Goal: Task Accomplishment & Management: Complete application form

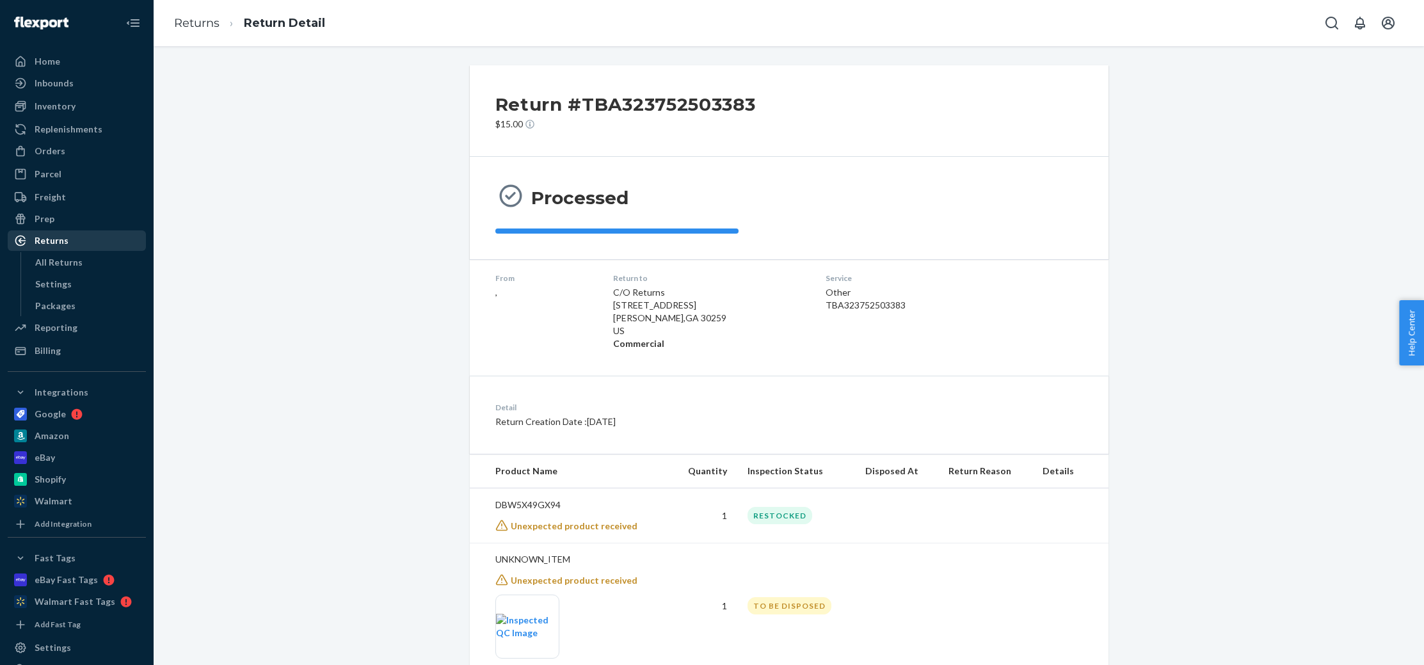
click at [51, 245] on div "Returns" at bounding box center [52, 240] width 34 height 13
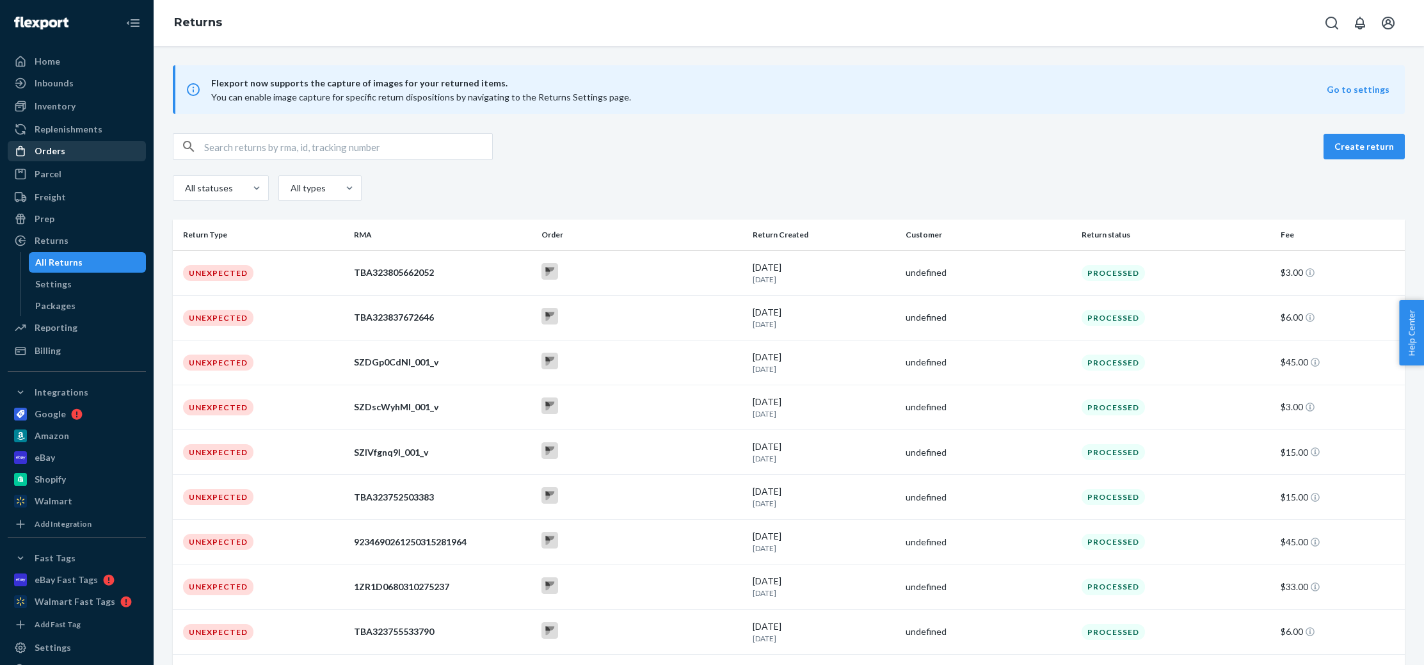
click at [65, 147] on div "Orders" at bounding box center [77, 151] width 136 height 18
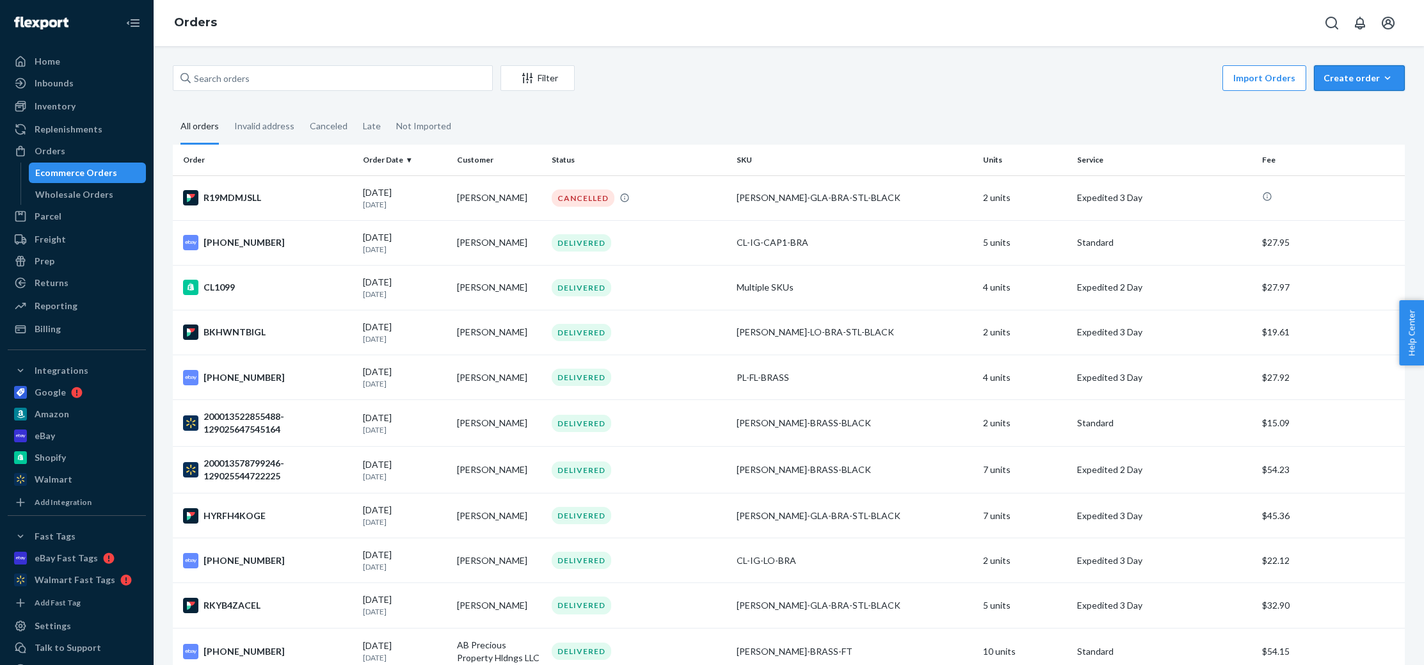
click at [1338, 76] on div "Create order" at bounding box center [1359, 78] width 72 height 13
click at [1350, 109] on span "Ecommerce order" at bounding box center [1366, 108] width 79 height 9
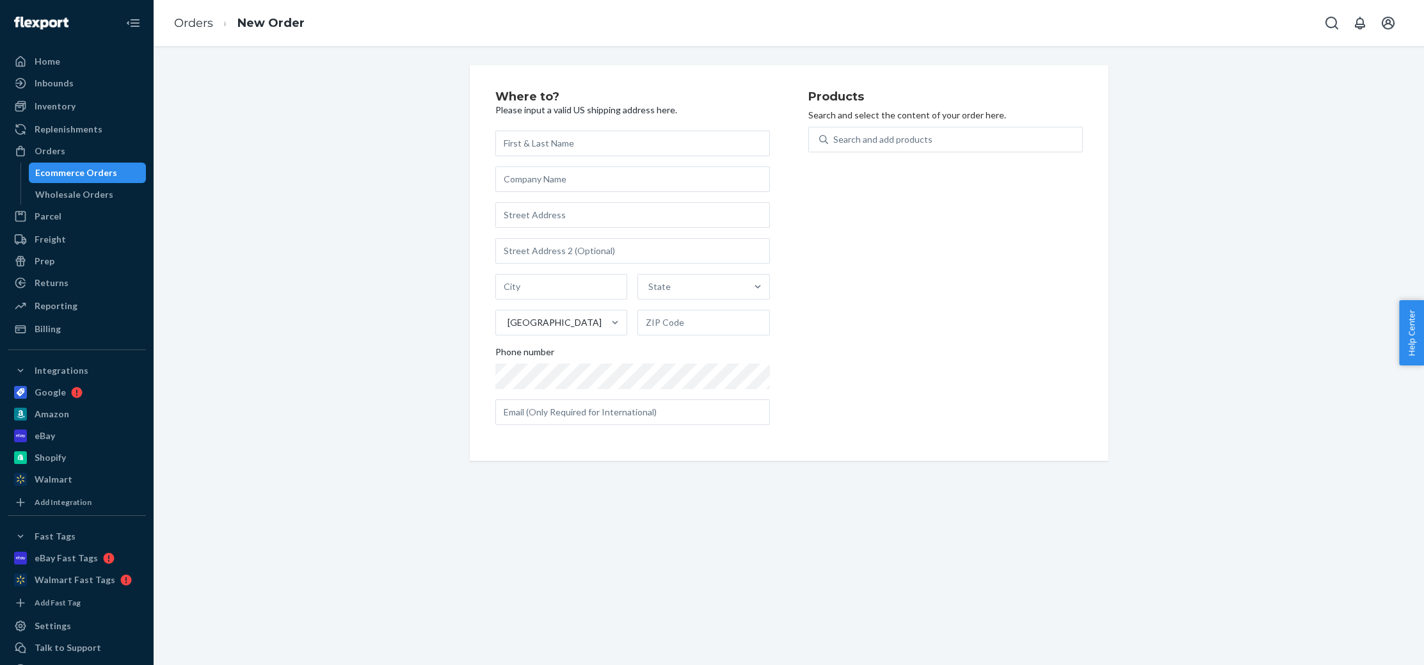
click at [547, 140] on input "text" at bounding box center [632, 144] width 274 height 26
type input "[PERSON_NAME]"
click at [532, 220] on input "text" at bounding box center [632, 215] width 274 height 26
paste input "[STREET_ADDRESS][PERSON_NAME]"
type input "[STREET_ADDRESS][PERSON_NAME]"
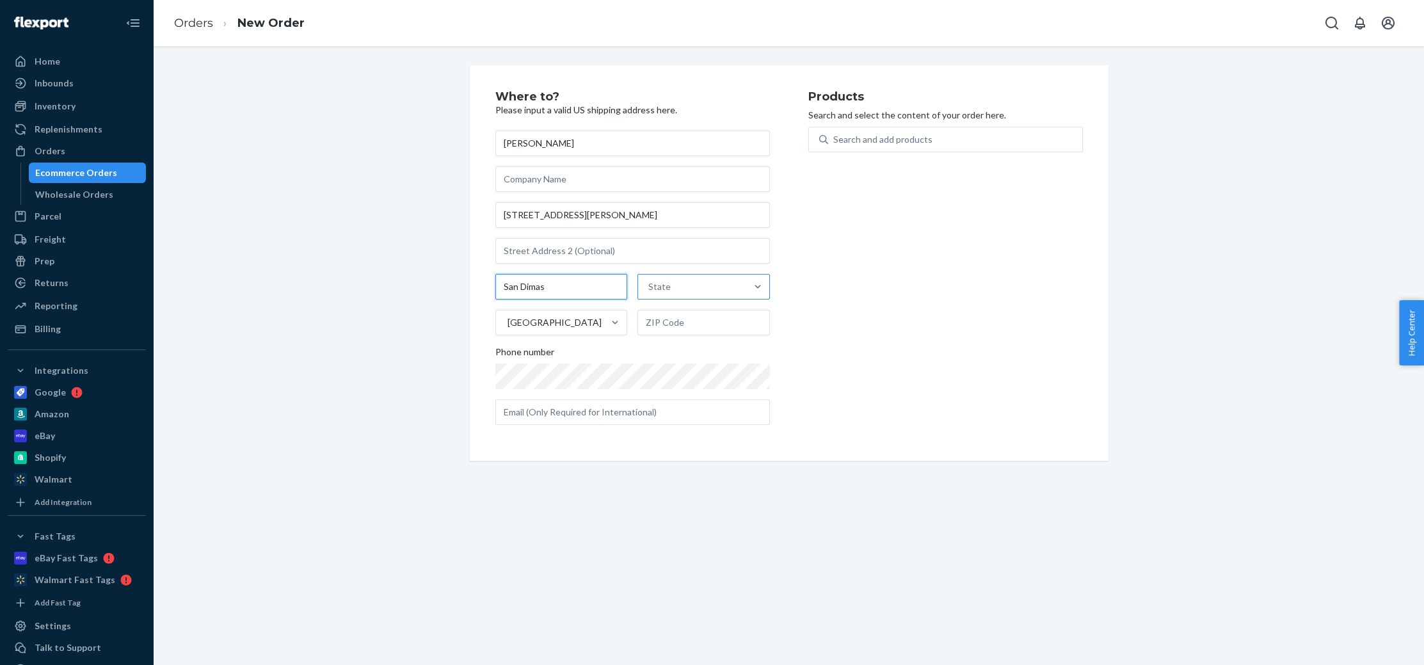
type input "San Dimas"
click at [660, 287] on div "State" at bounding box center [659, 286] width 22 height 13
click at [649, 287] on input "option [US_STATE] focused, 1 of 59. 59 results available. Use Up and Down to ch…" at bounding box center [648, 286] width 1 height 13
click at [666, 443] on div "[US_STATE]" at bounding box center [703, 446] width 127 height 26
click at [649, 293] on input "option [US_STATE] focused, 6 of 59. 59 results available. Use Up and Down to ch…" at bounding box center [648, 286] width 1 height 13
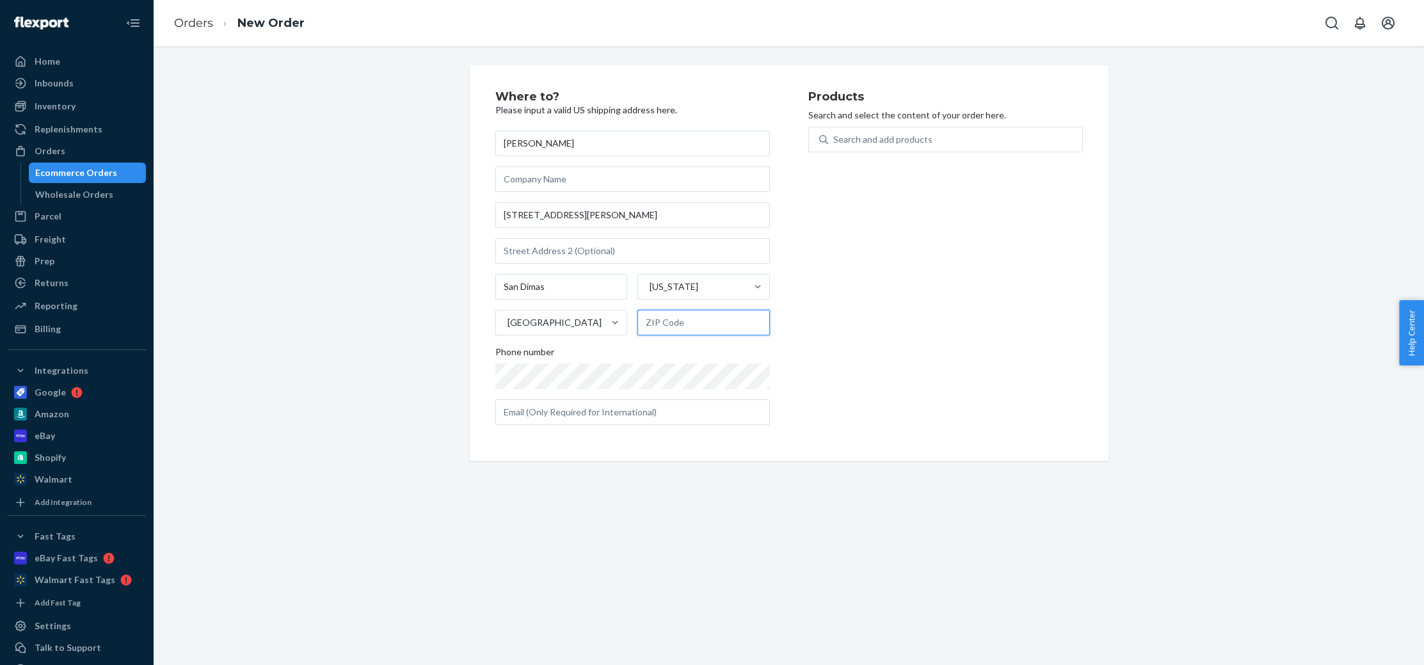
paste input "91773"
type input "91773"
click at [733, 537] on div "Where to? Please input a valid US shipping address here. [PERSON_NAME] [STREET_…" at bounding box center [789, 355] width 1270 height 619
click at [900, 146] on div "Search and add products" at bounding box center [955, 139] width 254 height 23
click at [834, 146] on input "0 results available. Use Up and Down to choose options, press Enter to select t…" at bounding box center [833, 139] width 1 height 13
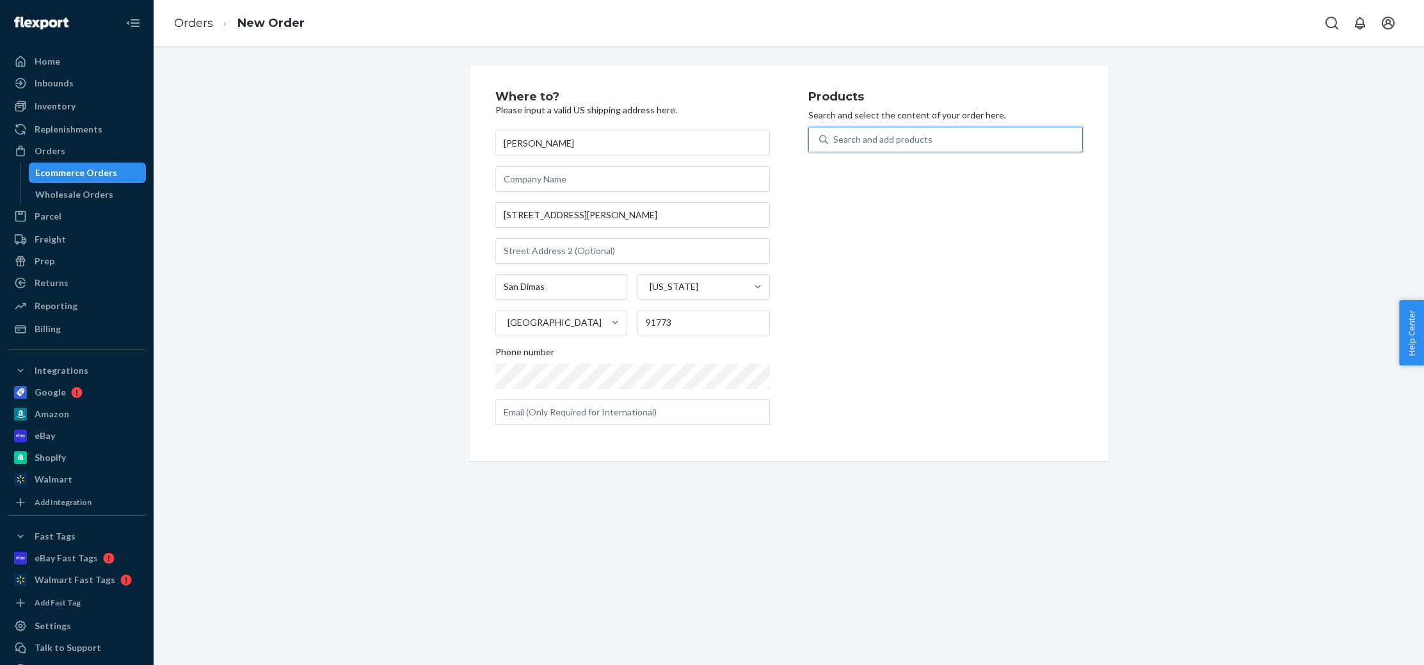
paste input "PL-BU-G4-3W-27-1"
type input "PL-BU-G4-3W-27-1"
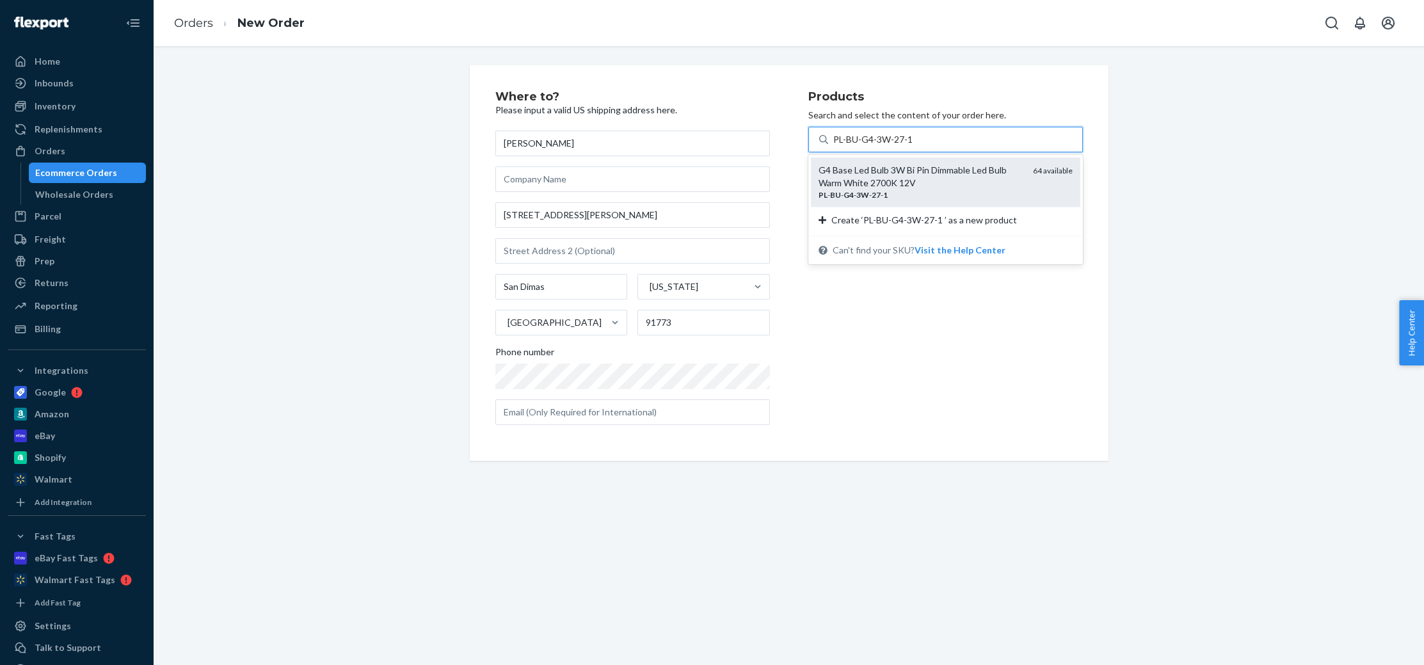
click at [895, 180] on div "G4 Base Led Bulb 3W Bi Pin Dimmable Led Bulb Warm White 2700K 12V" at bounding box center [920, 177] width 204 height 26
click at [895, 146] on input "PL-BU-G4-3W-27-1" at bounding box center [874, 139] width 82 height 13
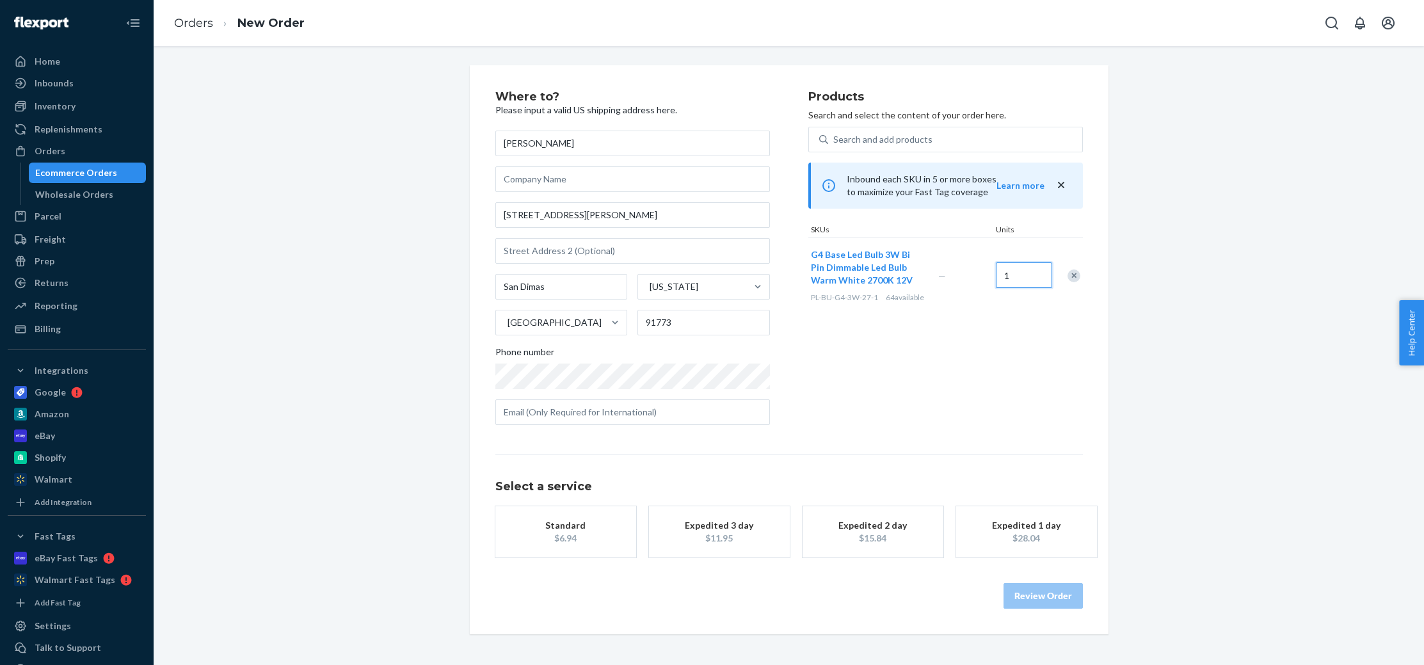
drag, startPoint x: 1020, startPoint y: 281, endPoint x: 1050, endPoint y: 308, distance: 40.3
click at [1020, 281] on input "1" at bounding box center [1024, 275] width 56 height 26
type input "14"
click at [1000, 353] on div "Products Search and select the content of your order here. Search and add produ…" at bounding box center [945, 263] width 274 height 344
drag, startPoint x: 734, startPoint y: 532, endPoint x: 917, endPoint y: 537, distance: 183.1
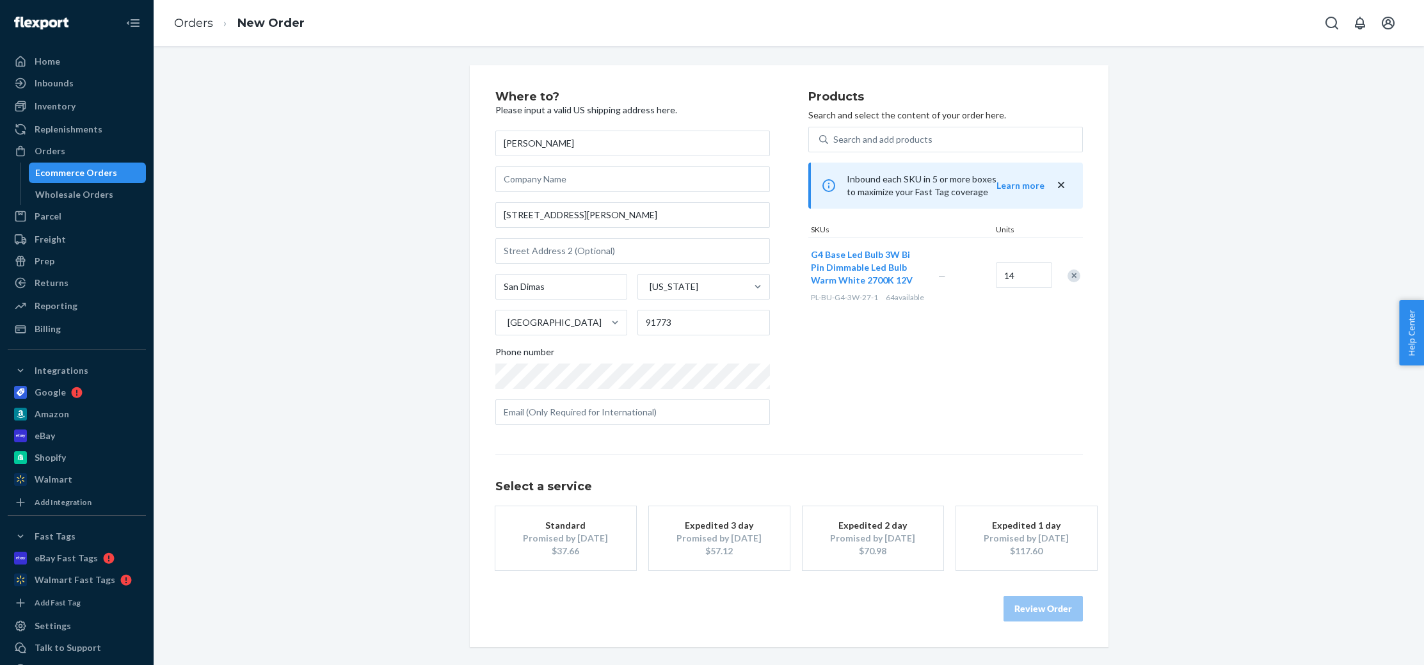
click at [738, 532] on div "Promised by [DATE]" at bounding box center [719, 538] width 102 height 13
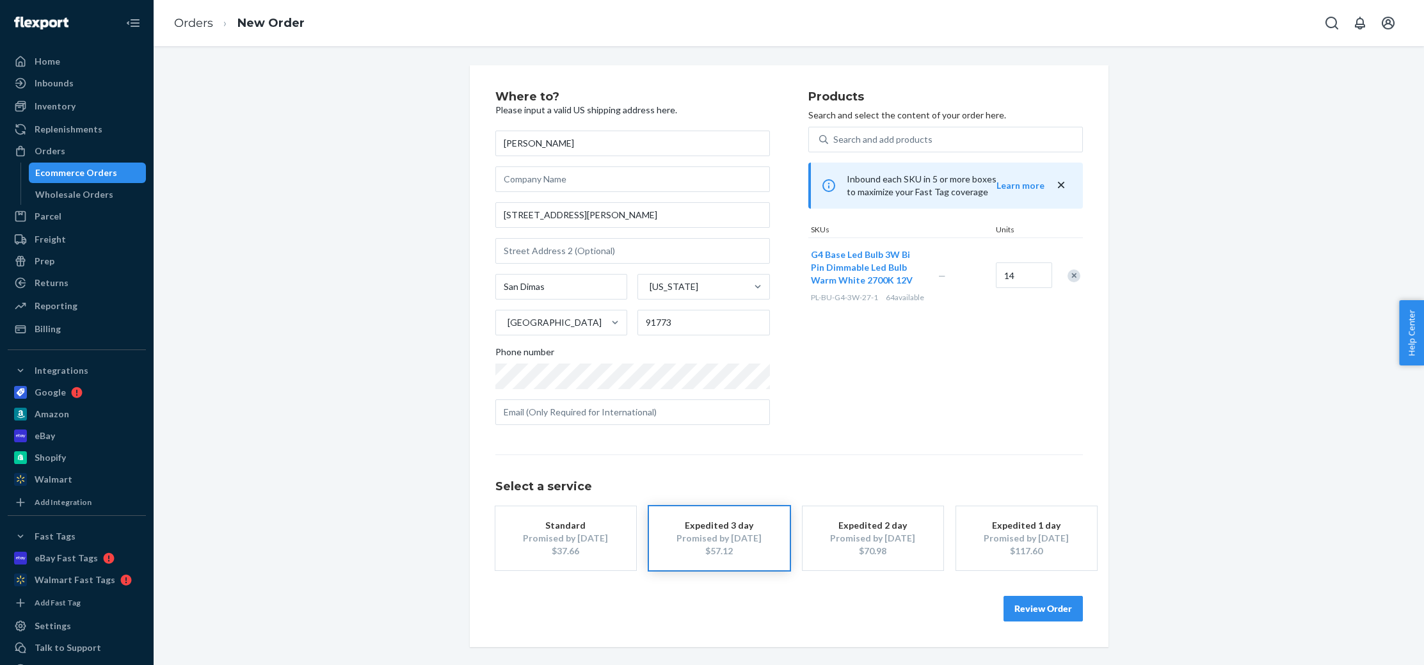
click at [1019, 607] on button "Review Order" at bounding box center [1042, 609] width 79 height 26
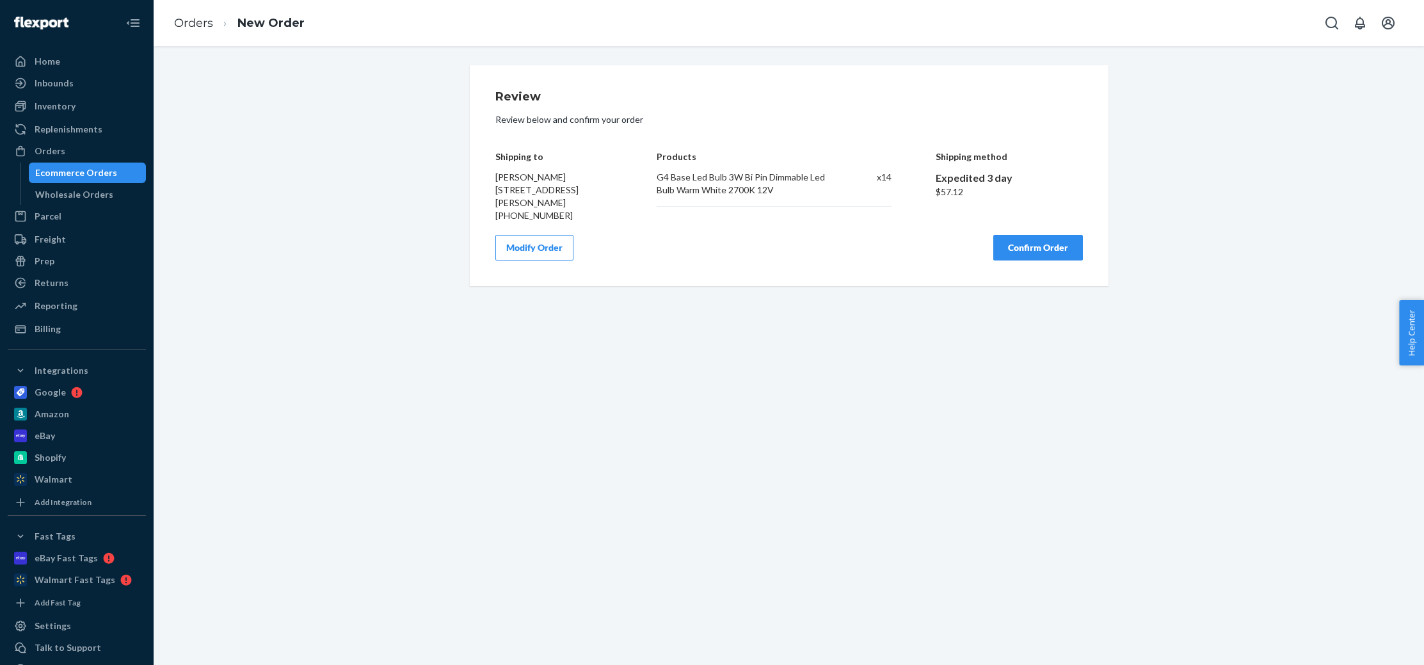
drag, startPoint x: 1038, startPoint y: 249, endPoint x: 1042, endPoint y: 267, distance: 18.8
click at [1038, 249] on button "Confirm Order" at bounding box center [1038, 248] width 90 height 26
